Goal: Task Accomplishment & Management: Manage account settings

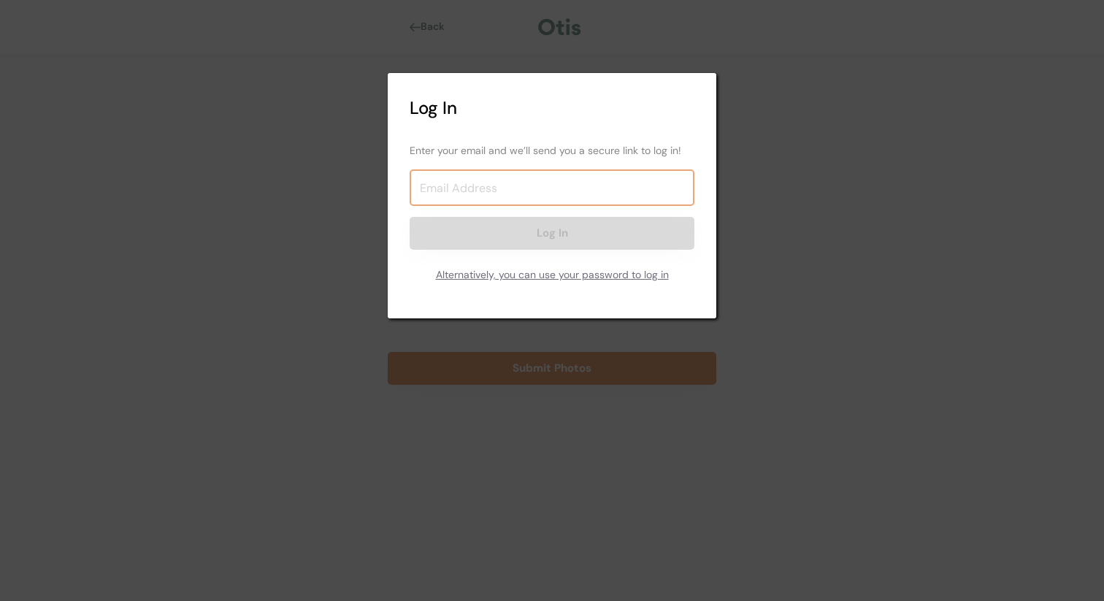
click at [505, 188] on input "email" at bounding box center [552, 187] width 285 height 37
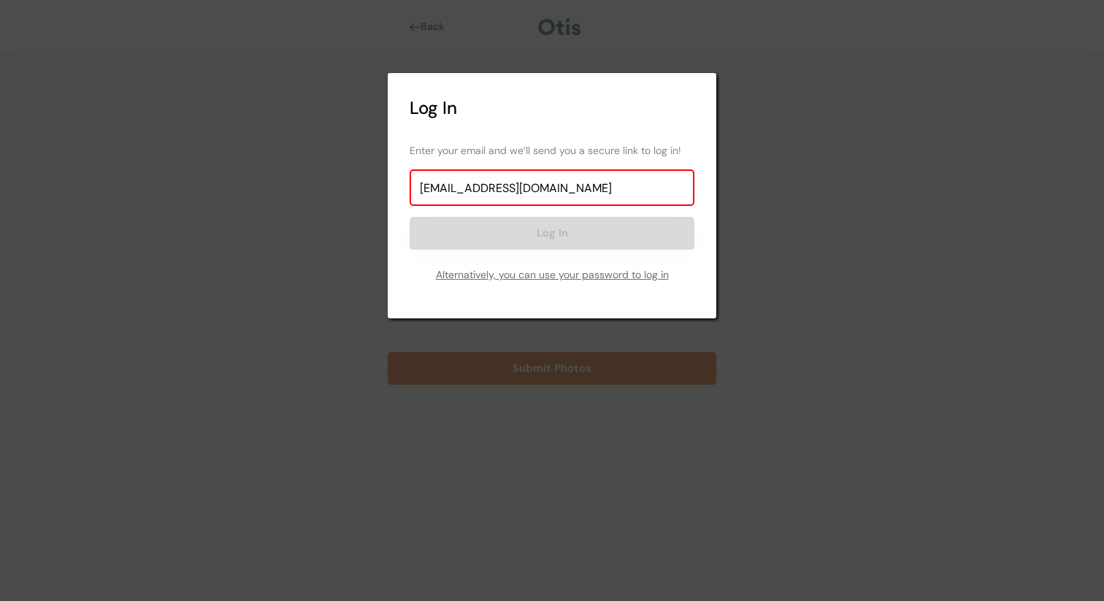
type input "mstrinawilliams@gmail.com"
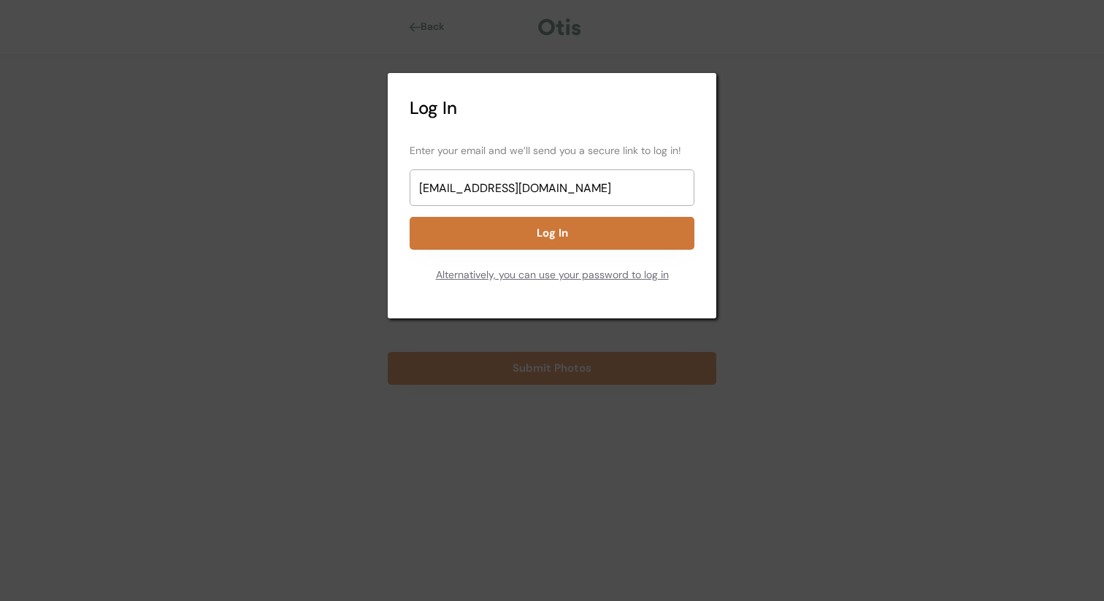
click at [577, 228] on button "Log In" at bounding box center [552, 233] width 285 height 33
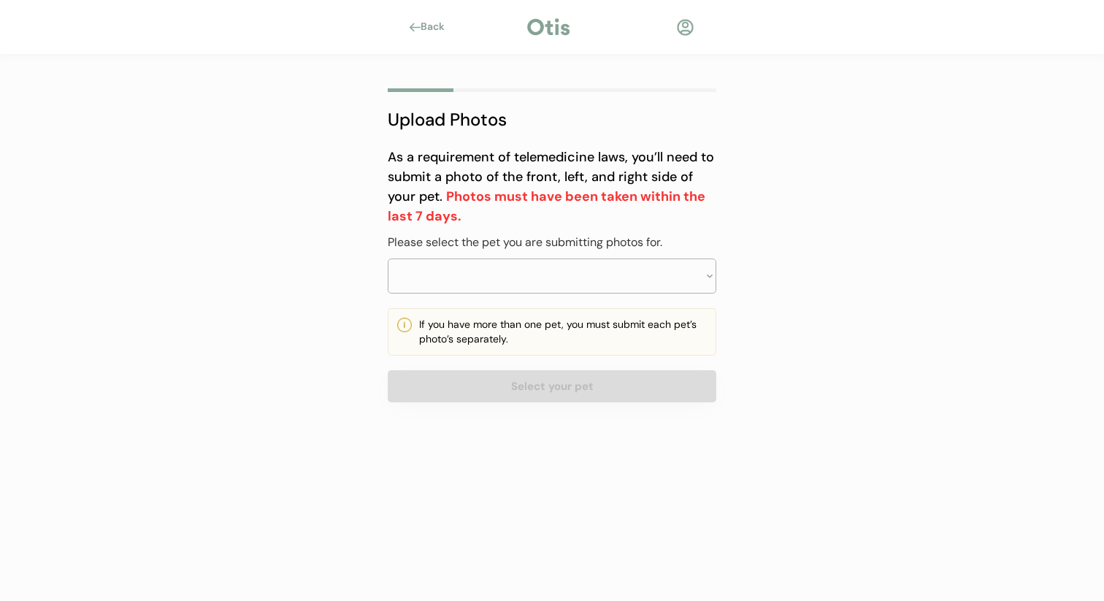
select select ""PLACEHOLDER_1427118222253""
click at [559, 39] on div "Back" at bounding box center [552, 27] width 1104 height 55
click at [467, 288] on select "Select your pet" at bounding box center [552, 276] width 329 height 35
click at [479, 281] on select "Select your pet" at bounding box center [552, 276] width 329 height 35
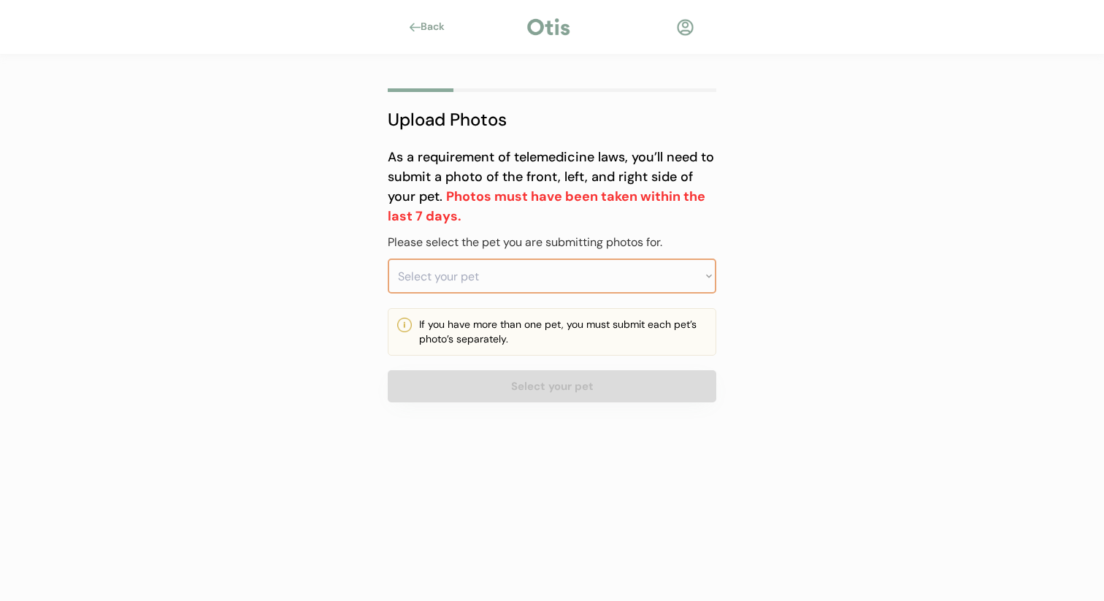
click at [698, 279] on select "Select your pet" at bounding box center [552, 276] width 329 height 35
click at [442, 33] on div "Back" at bounding box center [437, 27] width 33 height 15
click at [439, 27] on div "Back" at bounding box center [437, 27] width 33 height 15
click at [486, 267] on select "Select your pet" at bounding box center [552, 276] width 329 height 35
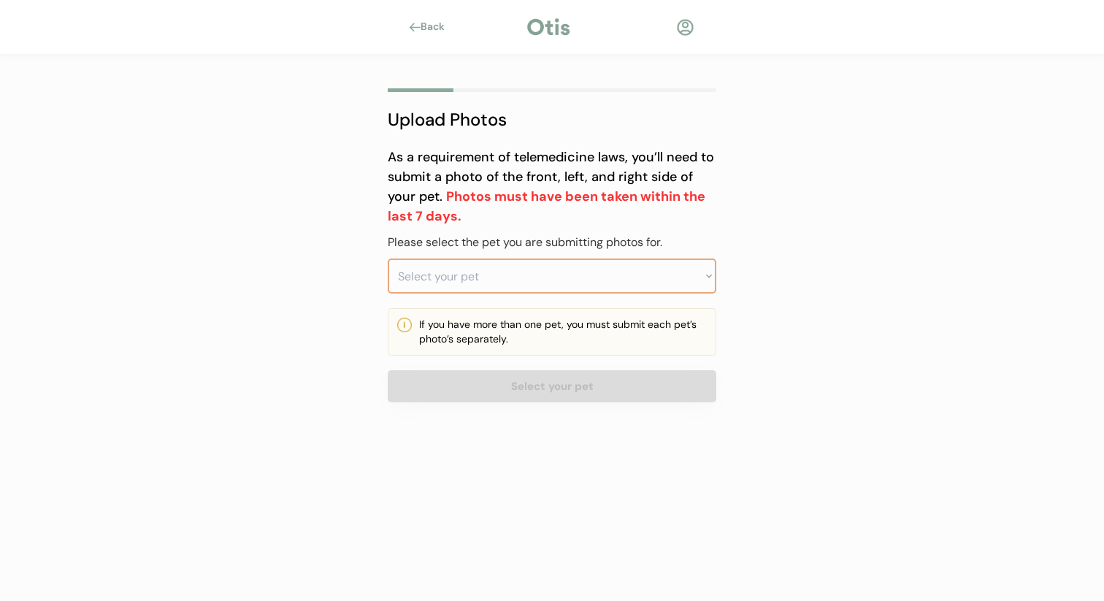
click at [486, 267] on select "Select your pet" at bounding box center [552, 276] width 329 height 35
click at [556, 31] on div at bounding box center [548, 27] width 47 height 22
click at [682, 28] on div at bounding box center [685, 27] width 18 height 18
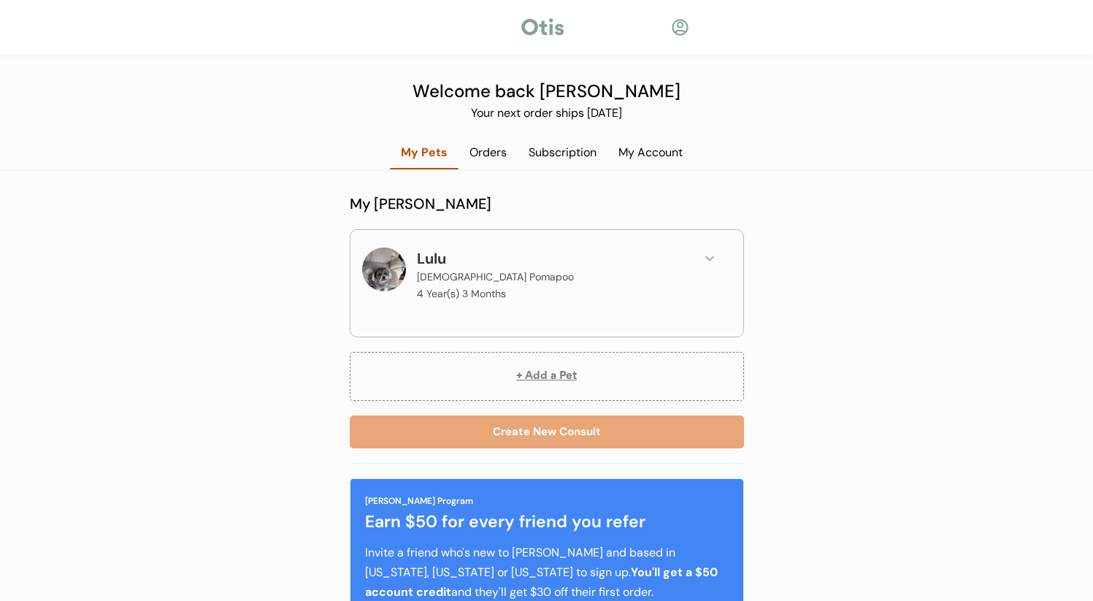
scroll to position [29, 0]
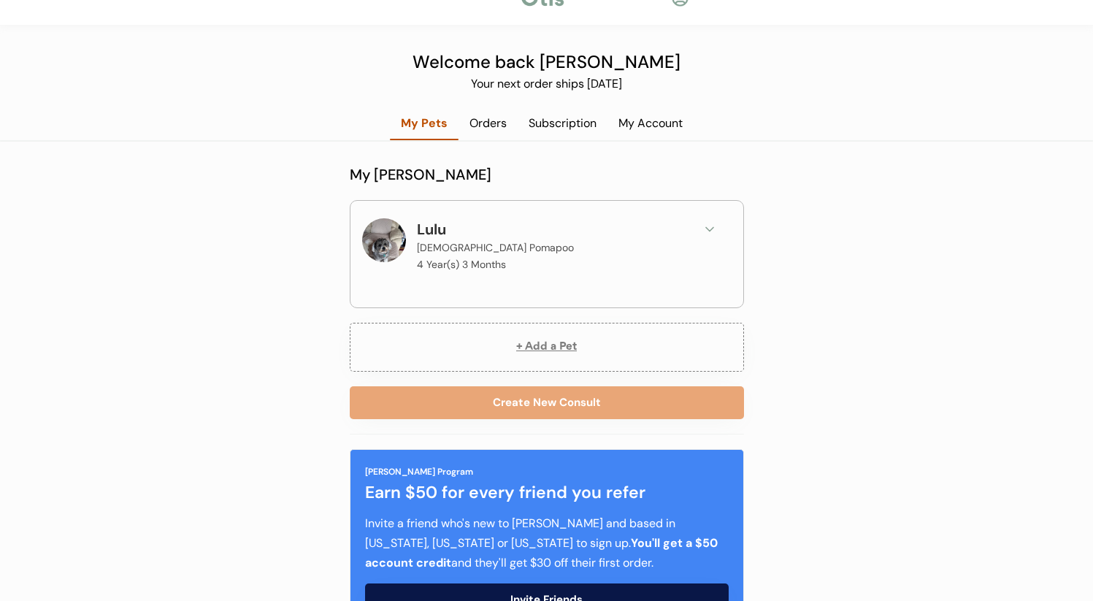
click at [551, 121] on div "Subscription" at bounding box center [563, 123] width 90 height 16
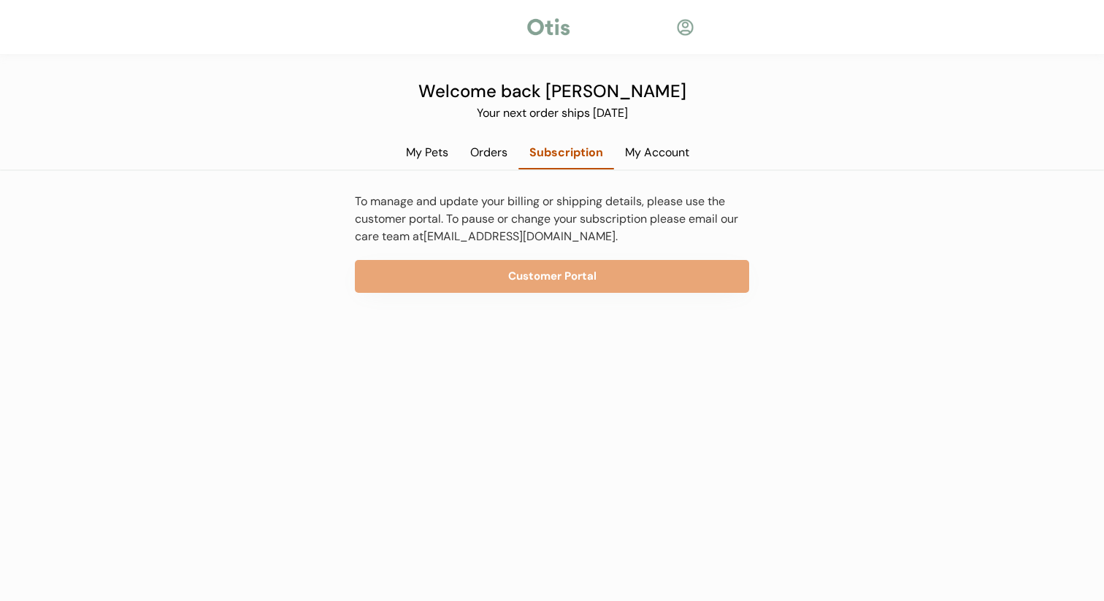
click at [645, 156] on div "My Account" at bounding box center [657, 153] width 86 height 16
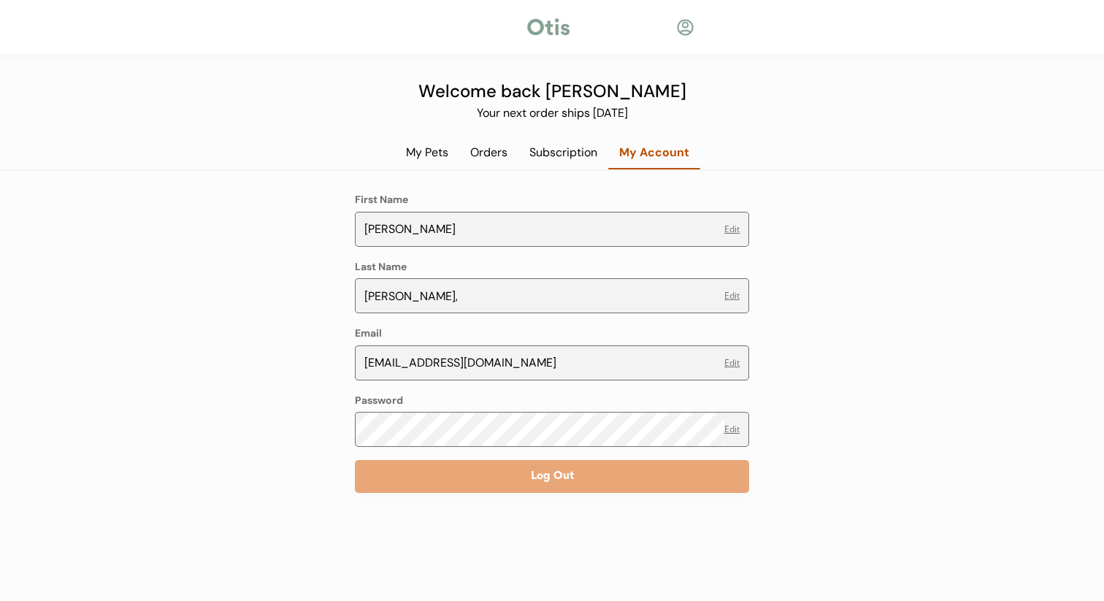
click at [480, 163] on div "Orders" at bounding box center [488, 158] width 59 height 26
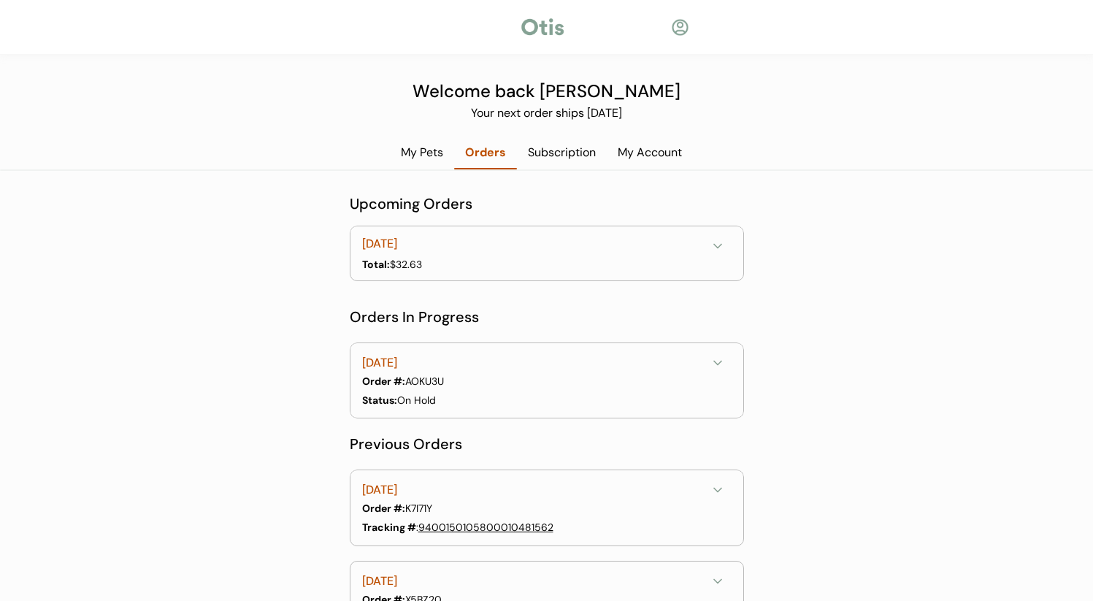
click at [380, 362] on div "August 11, 2025" at bounding box center [534, 363] width 345 height 18
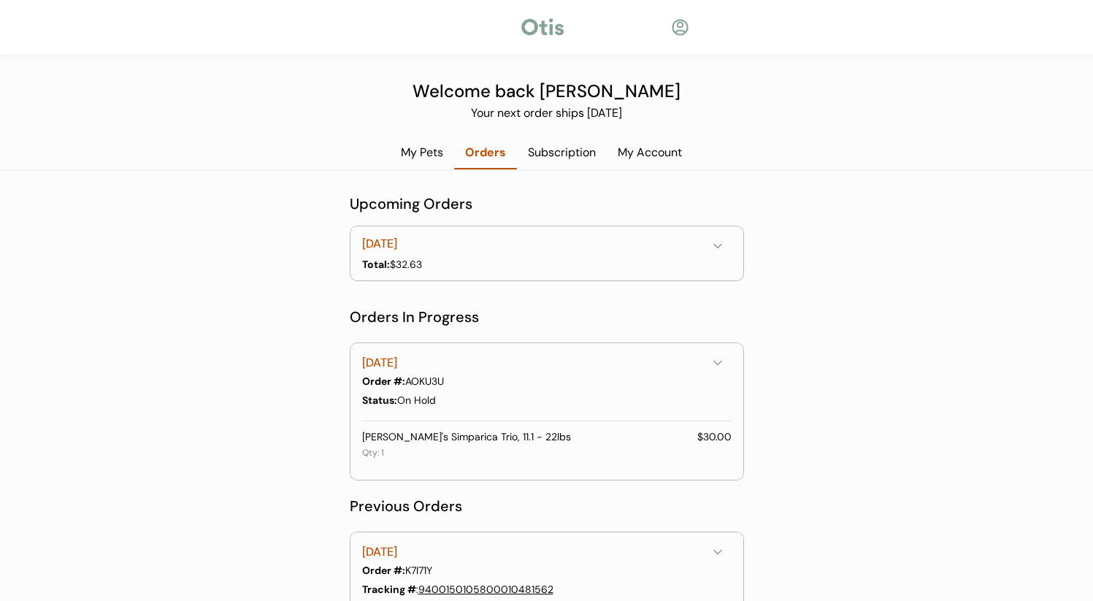
click at [412, 375] on div "Order #: AOKU3U" at bounding box center [545, 381] width 367 height 15
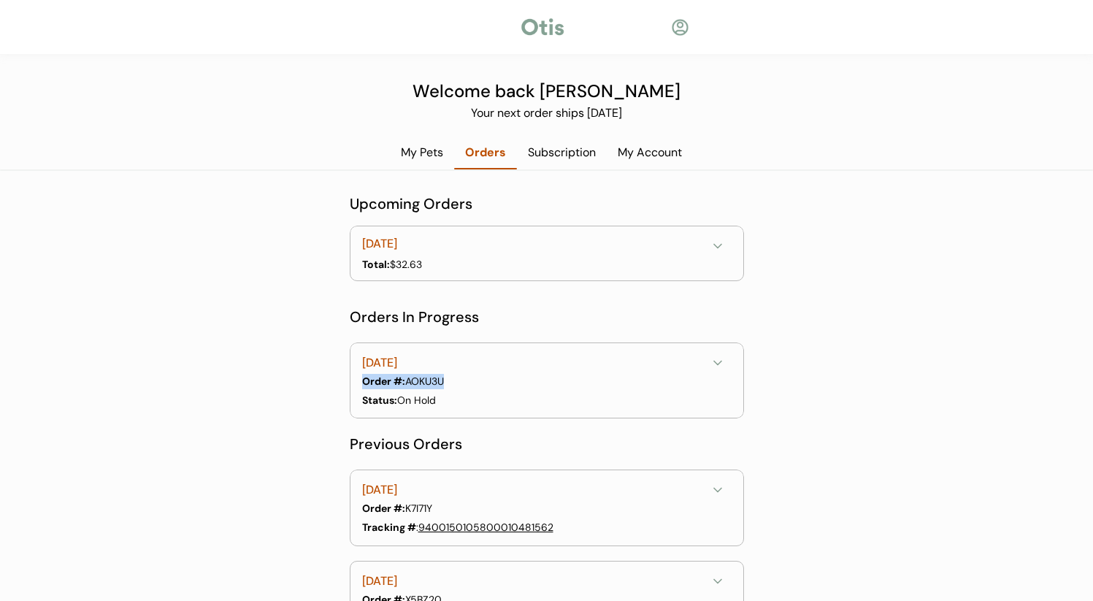
drag, startPoint x: 449, startPoint y: 382, endPoint x: 362, endPoint y: 382, distance: 86.9
click at [363, 382] on div "Order #: AOKU3U" at bounding box center [545, 381] width 367 height 15
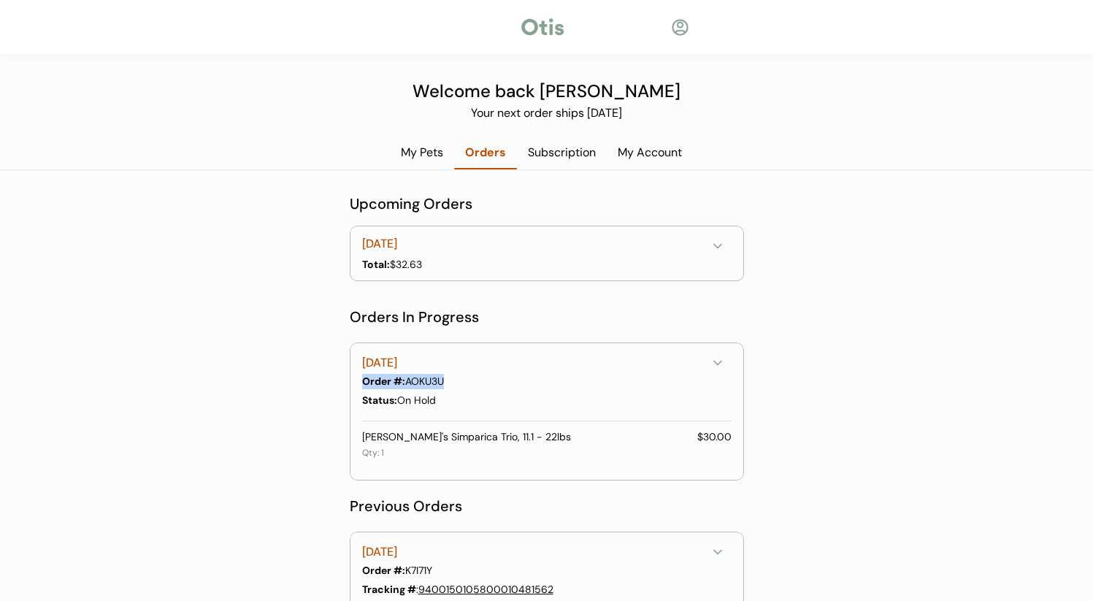
copy div "Order #: AOKU3U"
click at [633, 145] on div "My Account" at bounding box center [650, 153] width 86 height 16
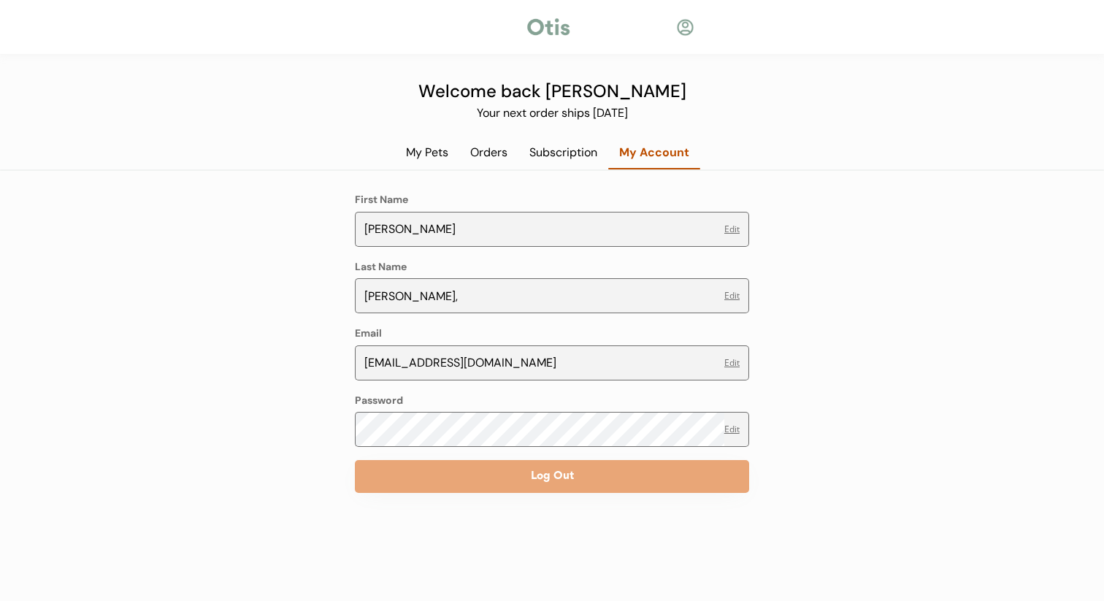
click at [567, 150] on div "Subscription" at bounding box center [564, 153] width 90 height 16
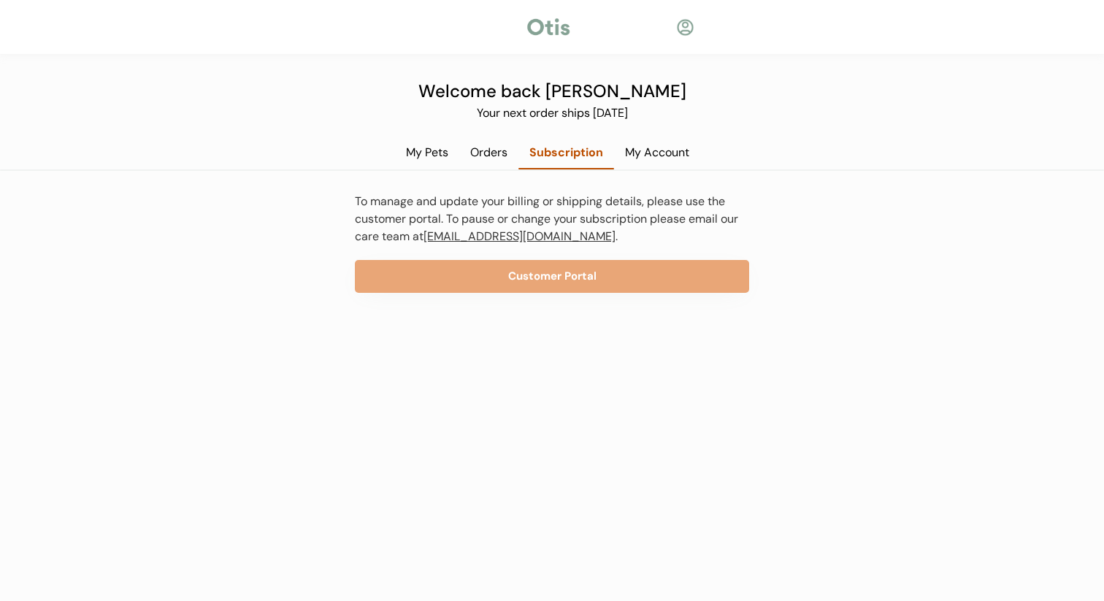
click at [433, 239] on link "[EMAIL_ADDRESS][DOMAIN_NAME]" at bounding box center [520, 236] width 192 height 15
